Goal: Entertainment & Leisure: Consume media (video, audio)

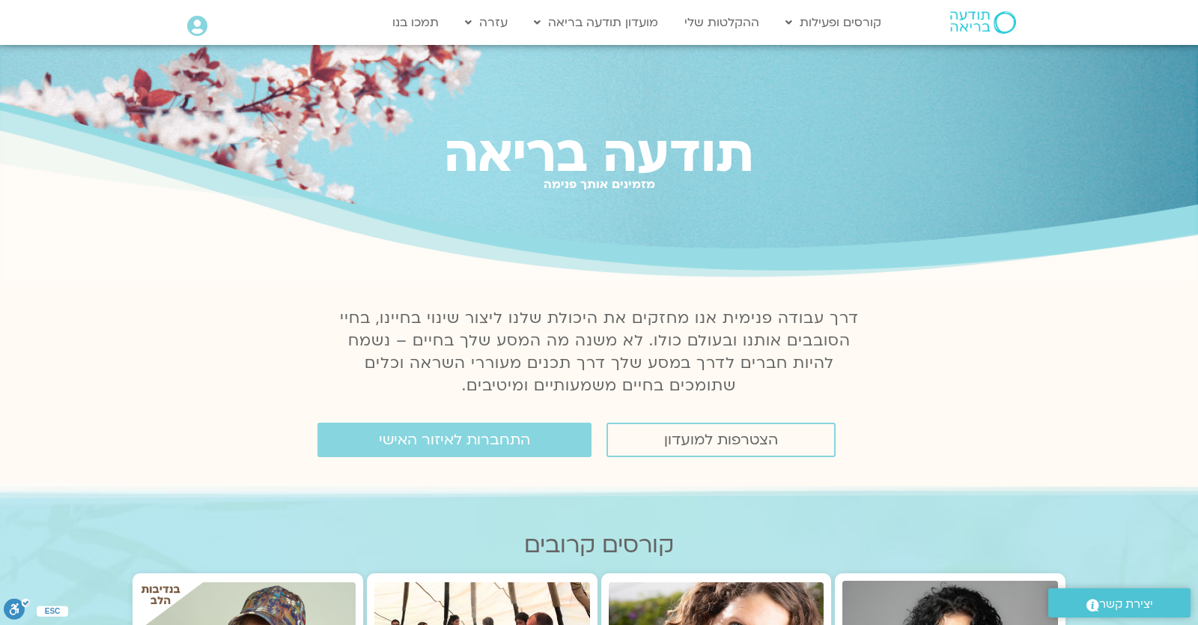
scroll to position [262, 0]
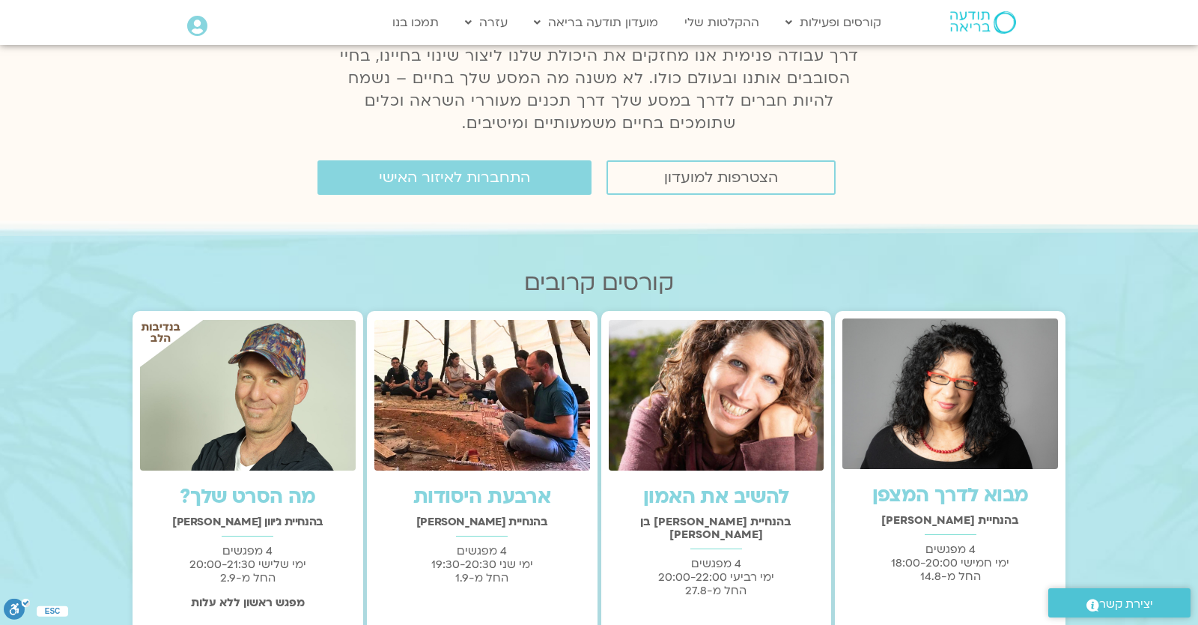
click at [996, 270] on h2 "קורסים קרובים" at bounding box center [599, 283] width 933 height 26
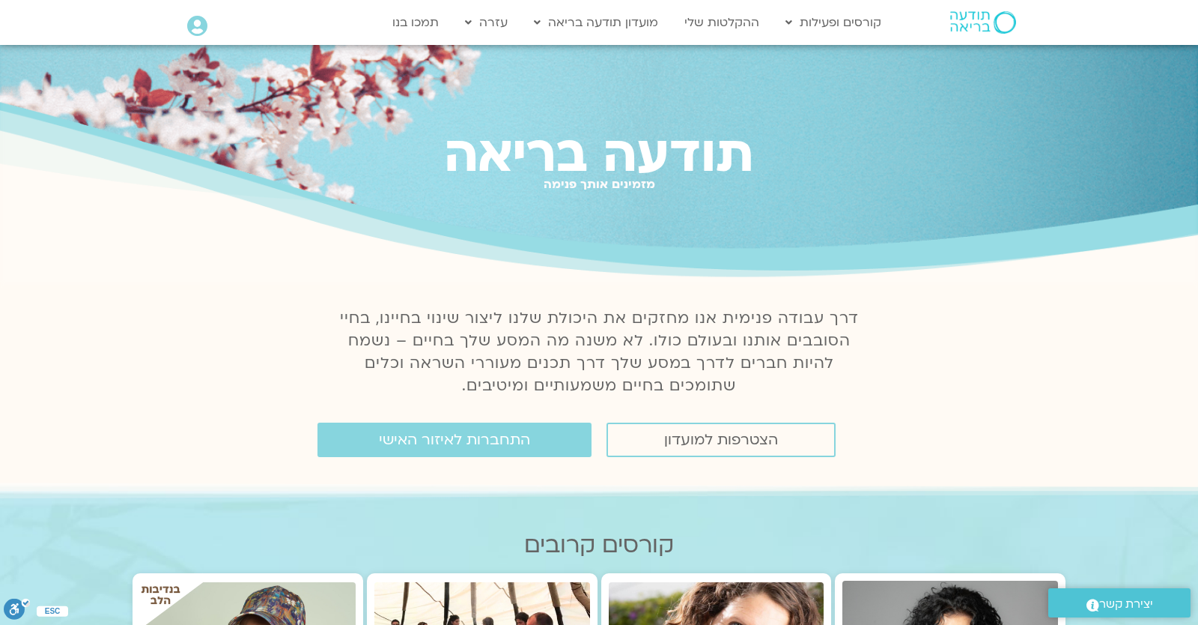
click at [801, 127] on h1 "תודעה בריאה" at bounding box center [599, 155] width 1198 height 56
click at [719, 19] on link "ההקלטות שלי" at bounding box center [722, 22] width 90 height 28
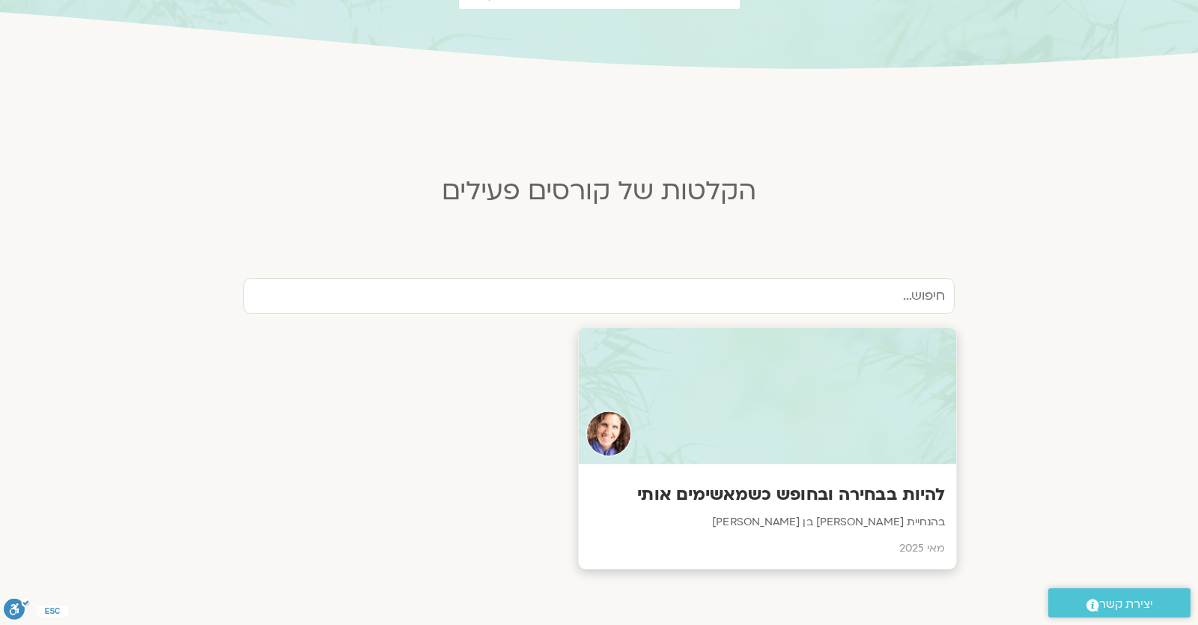
scroll to position [393, 0]
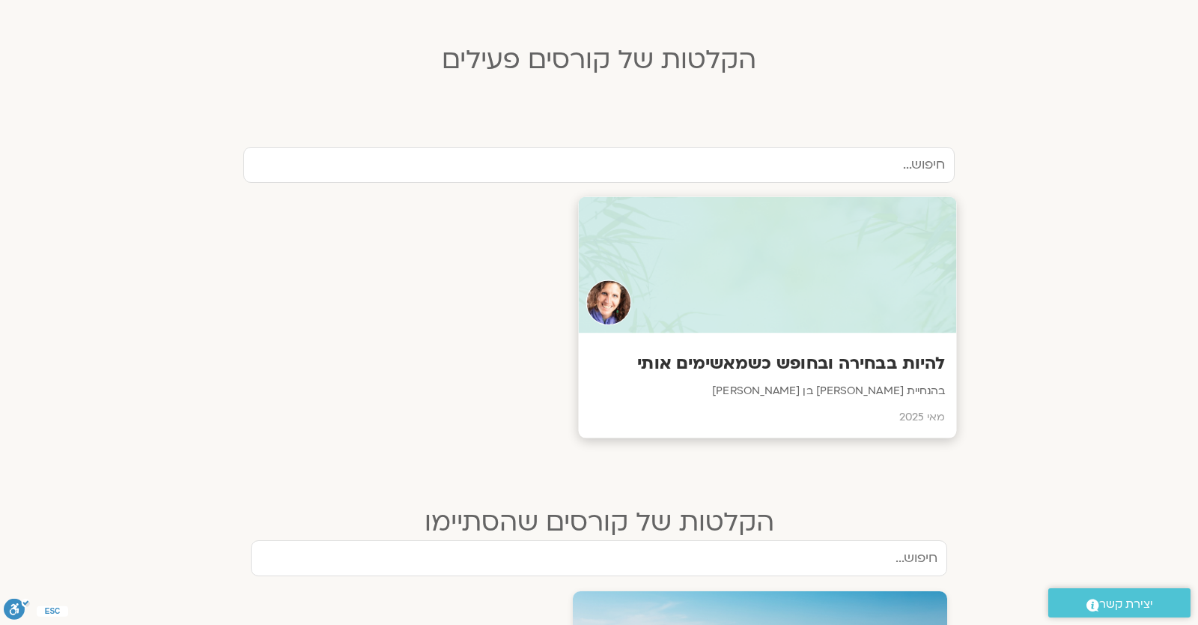
click at [710, 328] on div at bounding box center [768, 265] width 378 height 136
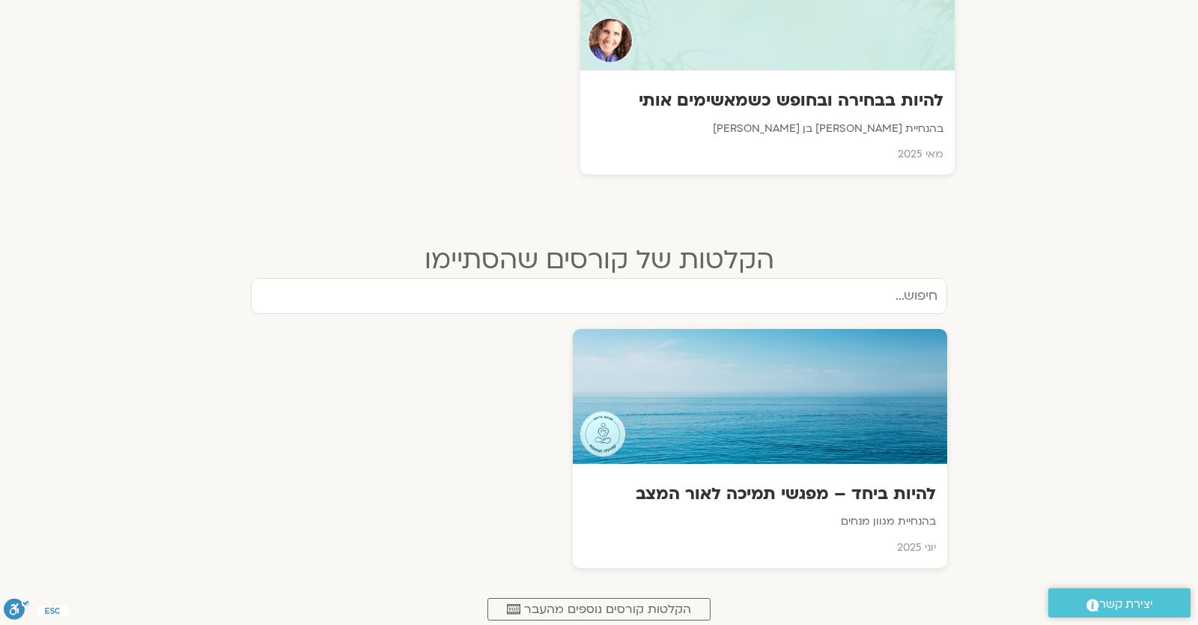
scroll to position [524, 0]
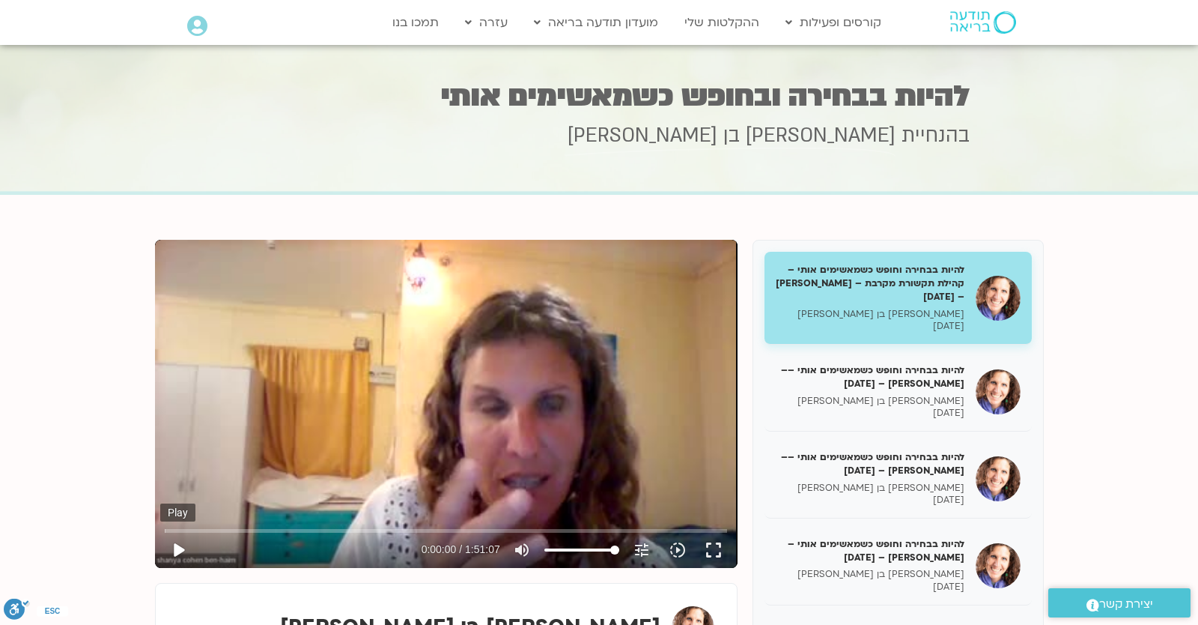
click at [189, 560] on button "play_arrow" at bounding box center [178, 550] width 36 height 36
type input "0.137728"
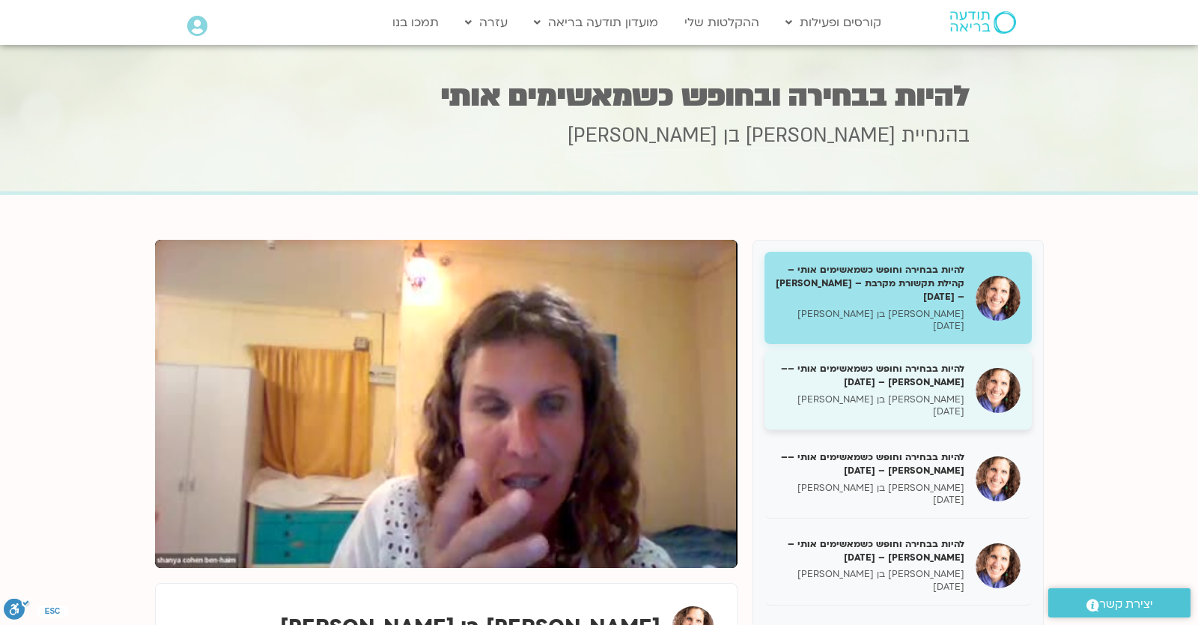
click at [882, 367] on h5 "להיות בבחירה וחופש כשמאשימים אותי –– שאניה – 14/05/25" at bounding box center [870, 375] width 189 height 27
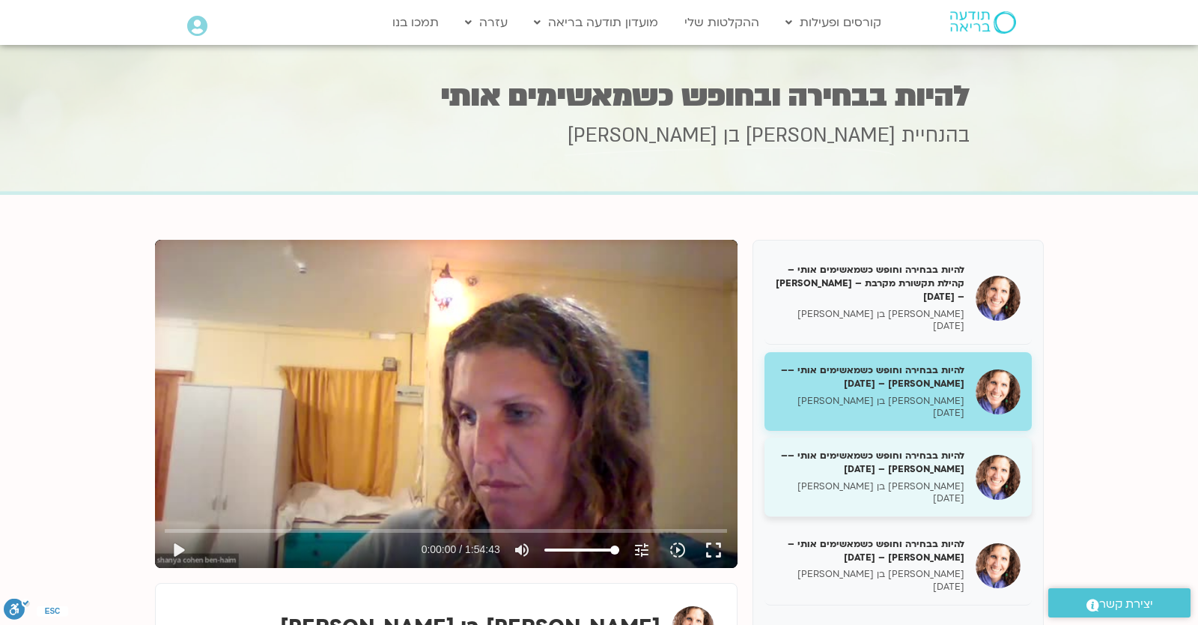
click at [861, 481] on p "שאנייה כהן בן חיים" at bounding box center [870, 486] width 189 height 13
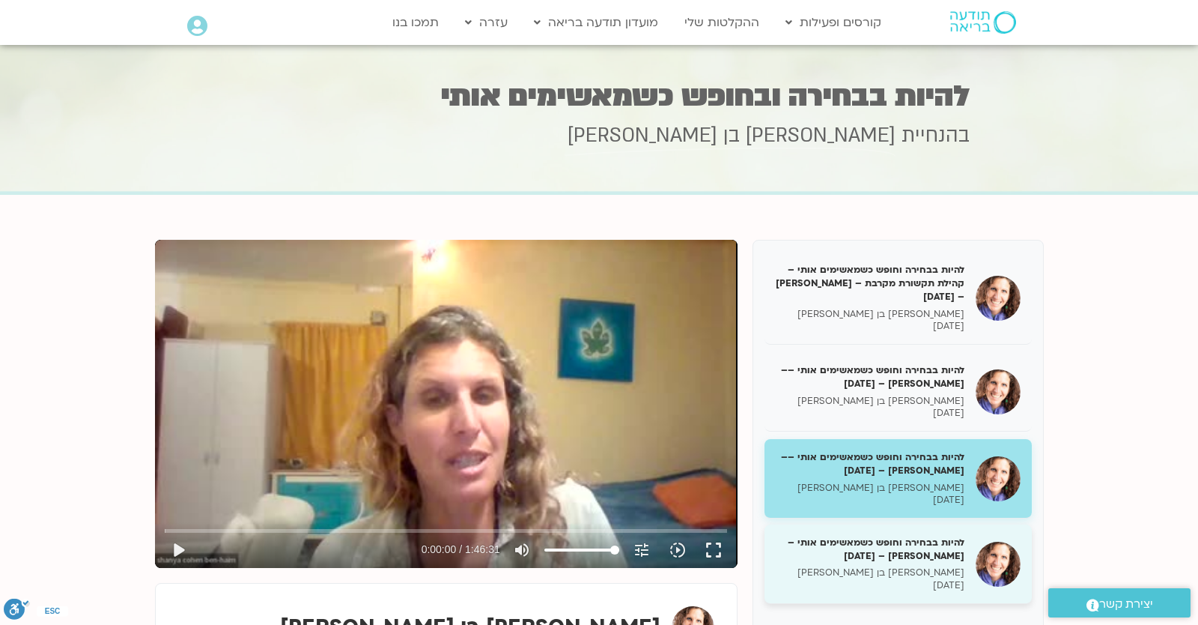
click at [837, 562] on h5 "להיות בבחירה וחופש כשמאשימים אותי – שאניה – 28/05/25" at bounding box center [870, 548] width 189 height 27
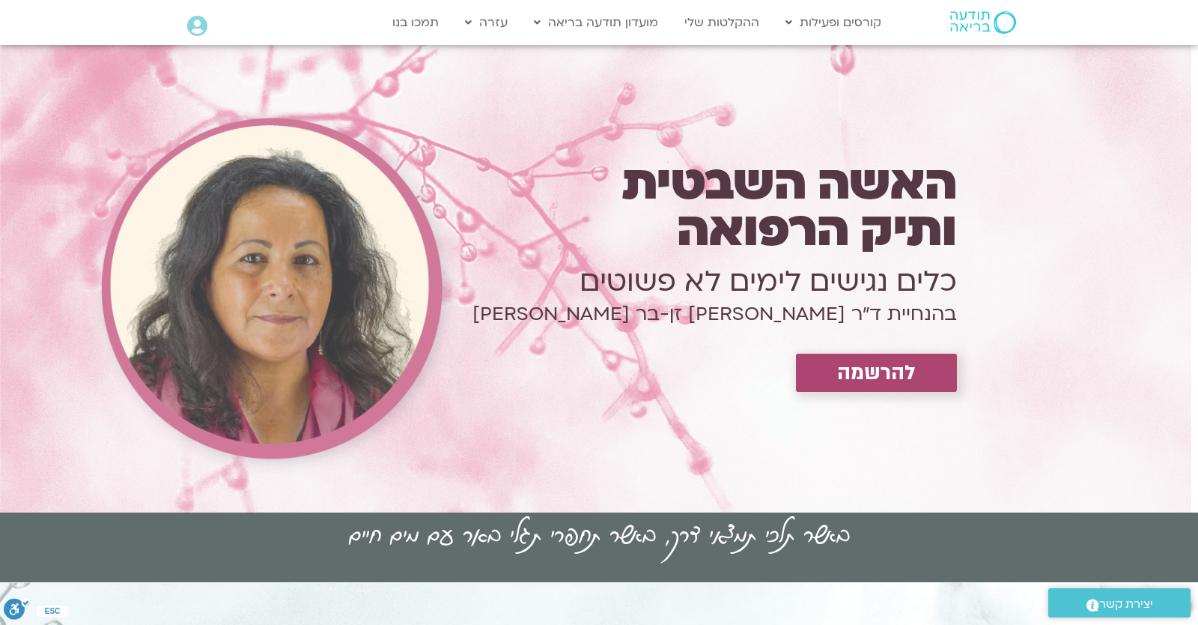
click at [846, 374] on span "להרשמה" at bounding box center [876, 372] width 79 height 23
click at [861, 369] on span "להרשמה" at bounding box center [876, 372] width 79 height 23
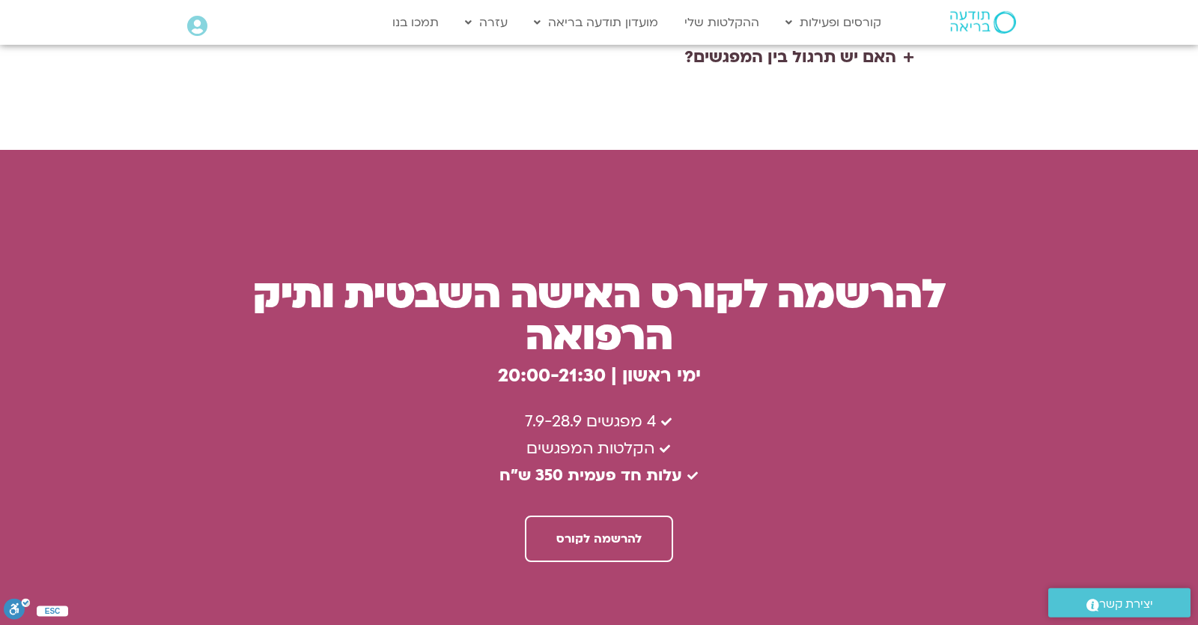
scroll to position [3835, 0]
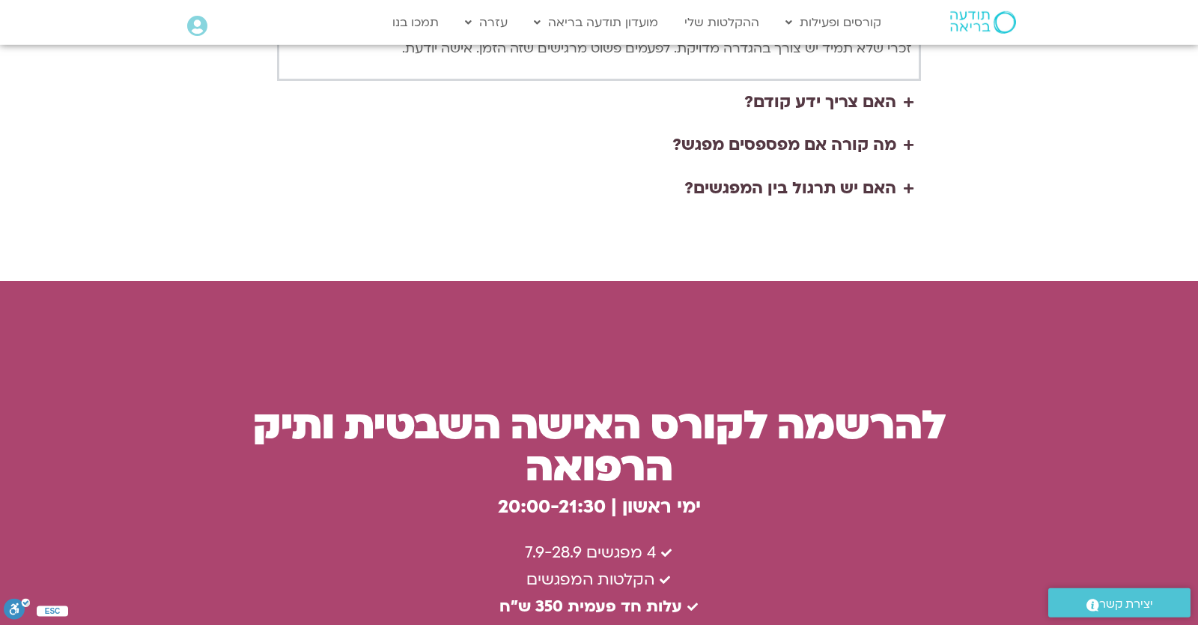
drag, startPoint x: 871, startPoint y: 326, endPoint x: 908, endPoint y: 330, distance: 37.6
click at [873, 404] on h3 "להרשמה לקורס האישה השבטית ותיק הרפואה" at bounding box center [599, 446] width 730 height 84
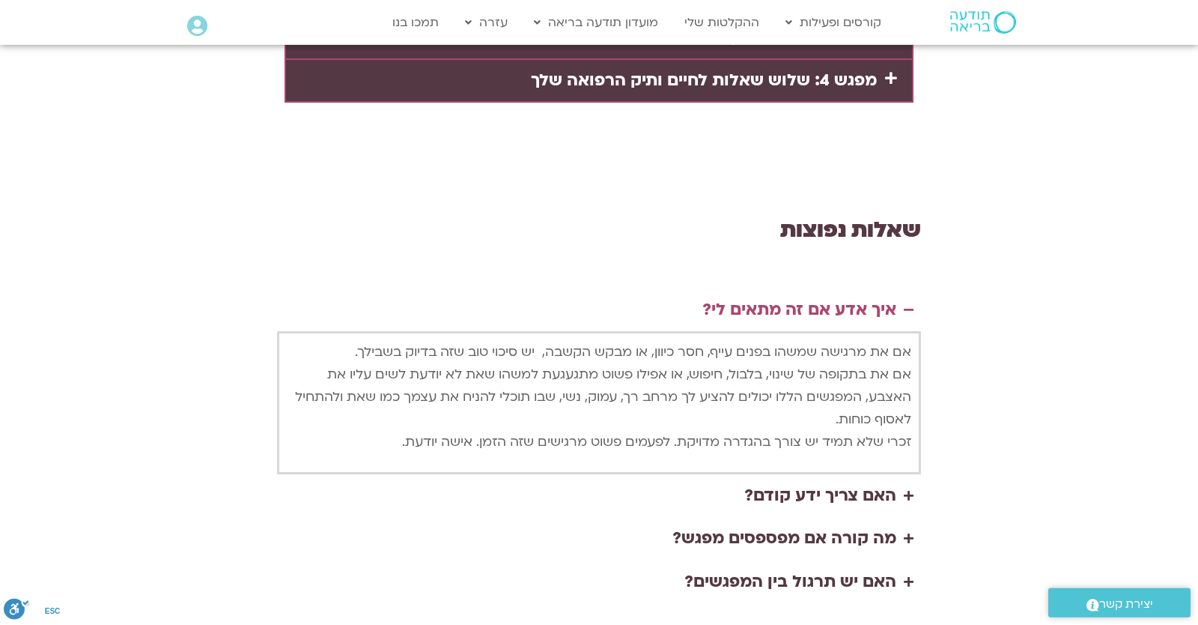
scroll to position [0, 0]
